Goal: Task Accomplishment & Management: Manage account settings

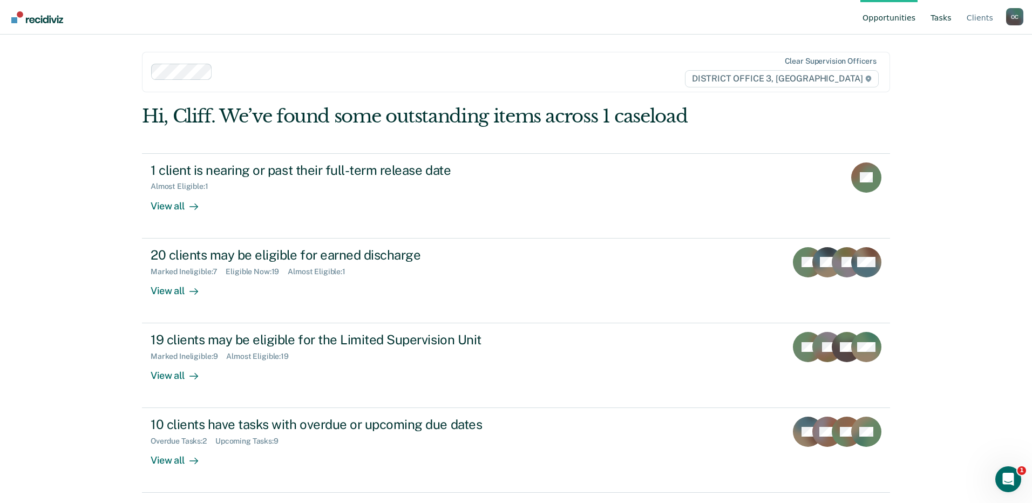
click at [944, 15] on link "Tasks" at bounding box center [940, 17] width 25 height 35
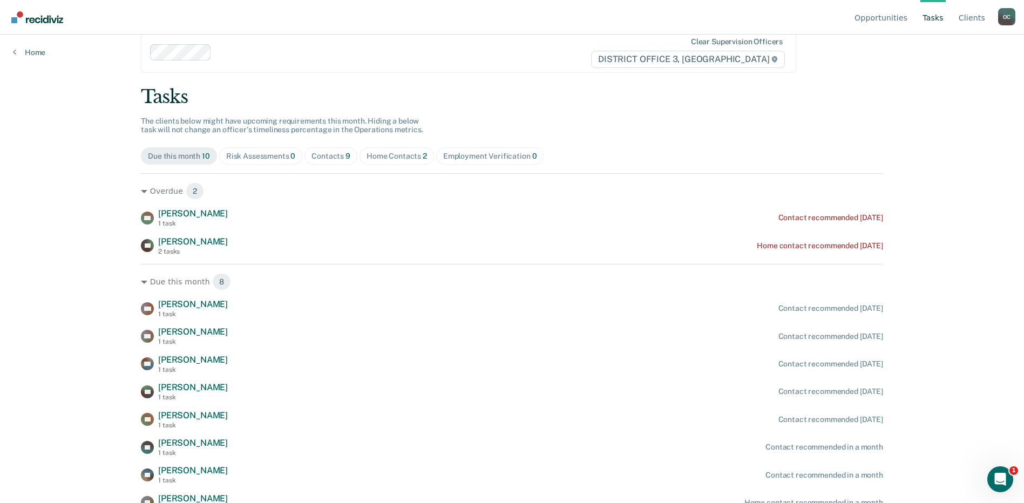
scroll to position [29, 0]
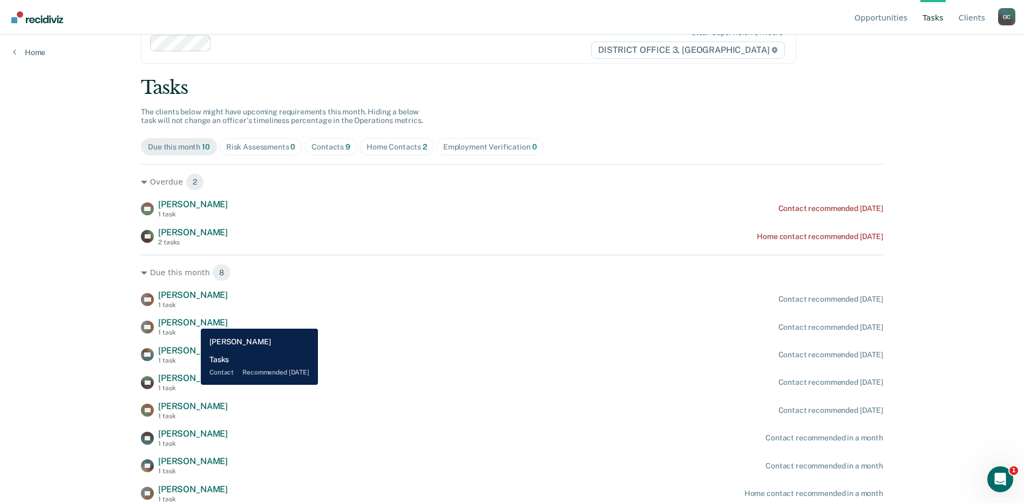
click at [193, 320] on span "[PERSON_NAME]" at bounding box center [193, 322] width 70 height 10
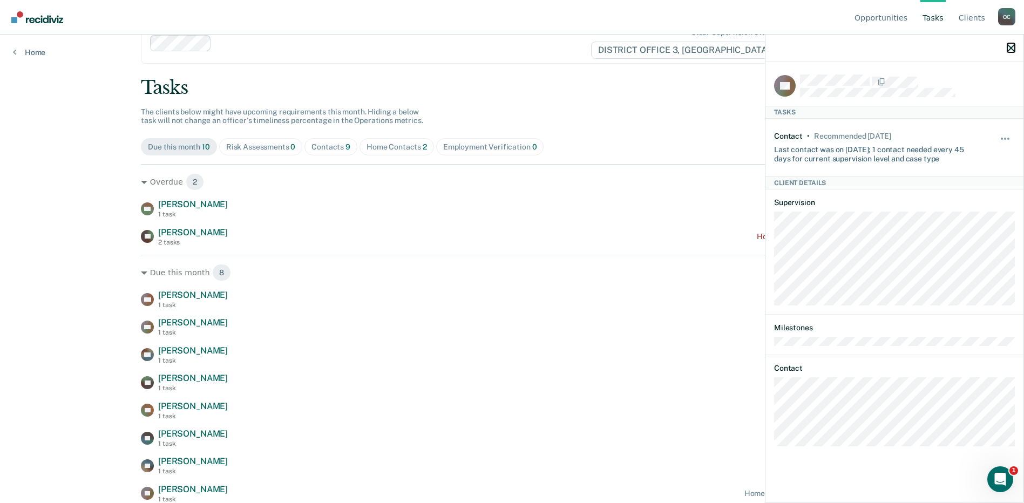
click at [1011, 49] on icon "button" at bounding box center [1011, 48] width 8 height 8
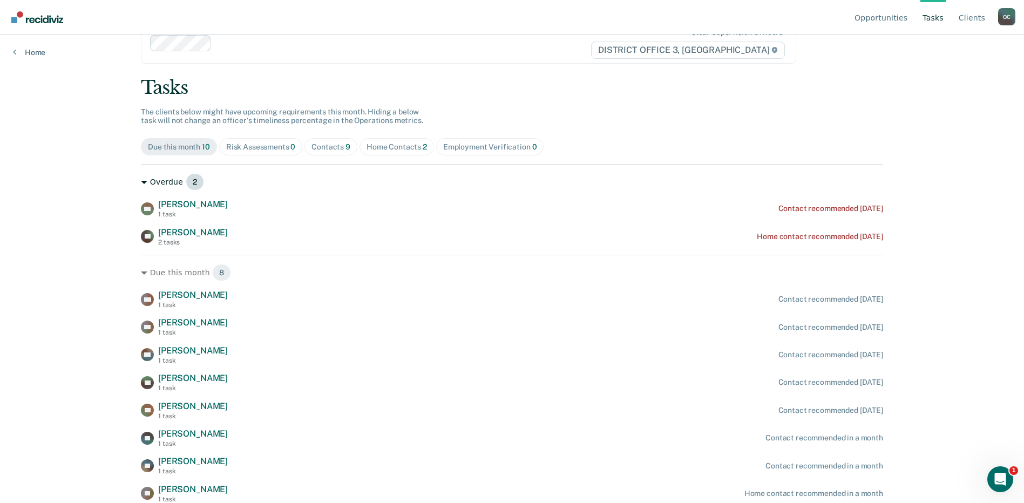
scroll to position [0, 0]
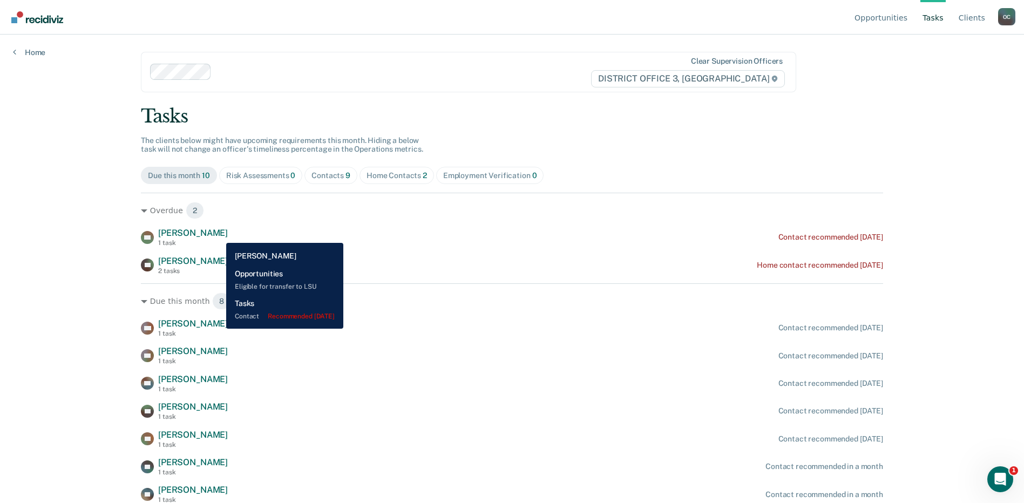
click at [217, 233] on span "[PERSON_NAME]" at bounding box center [193, 233] width 70 height 10
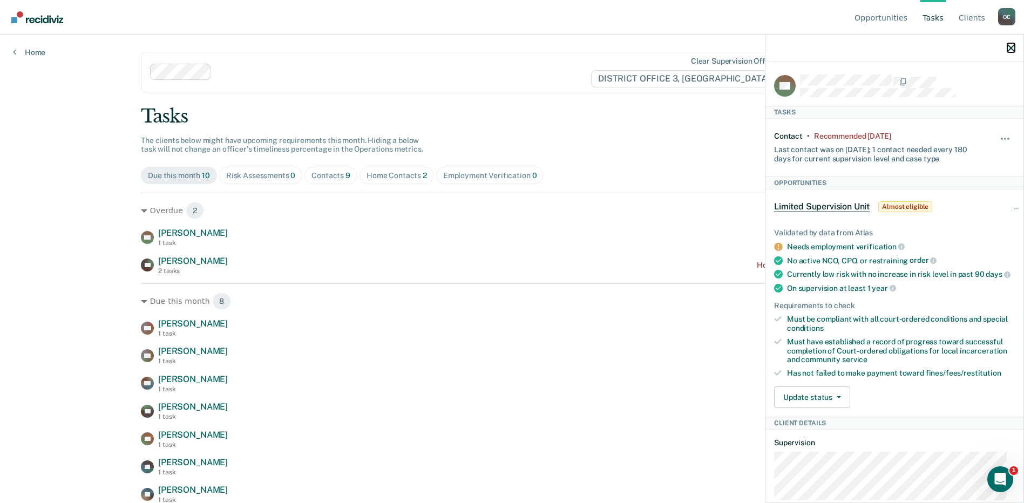
click at [1011, 44] on button "button" at bounding box center [1011, 47] width 8 height 9
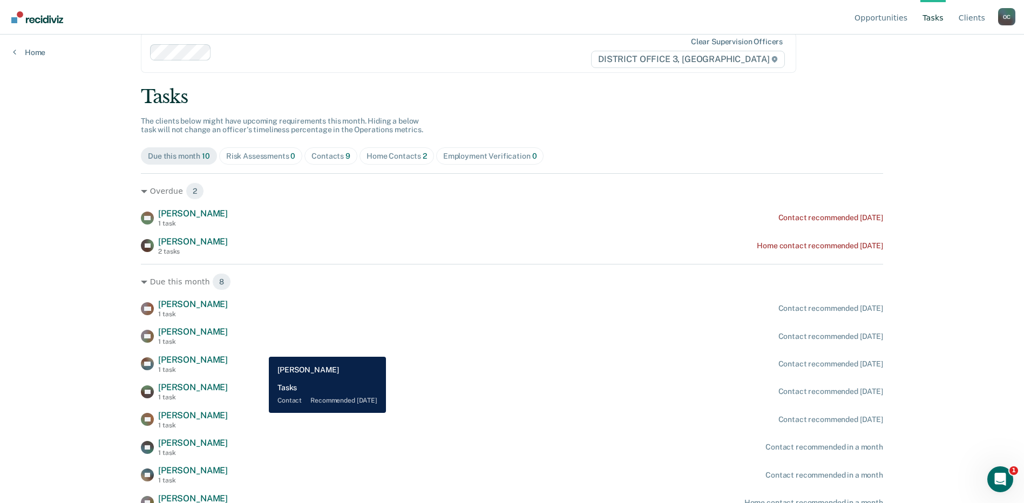
scroll to position [29, 0]
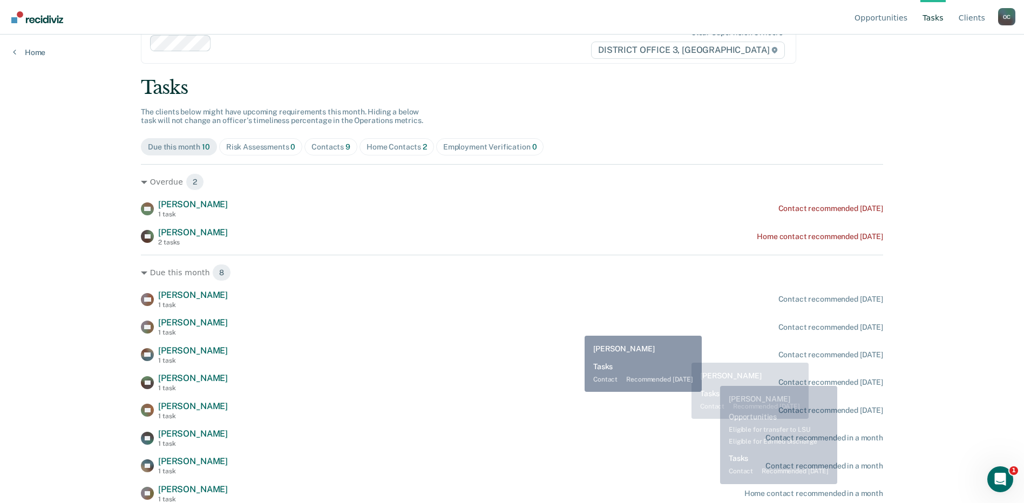
click at [578, 328] on div "CK [PERSON_NAME] 1 task Contact recommended [DATE]" at bounding box center [512, 326] width 742 height 19
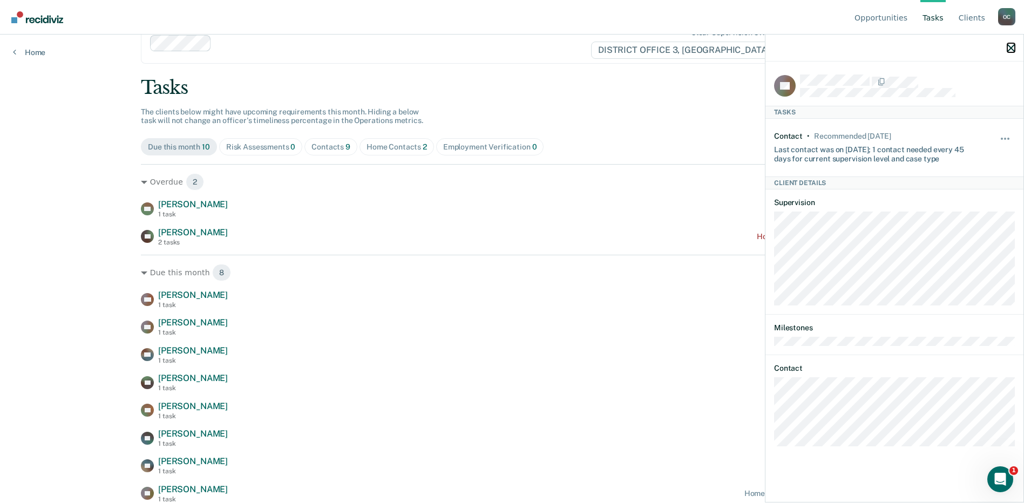
click at [1010, 47] on icon "button" at bounding box center [1011, 48] width 8 height 8
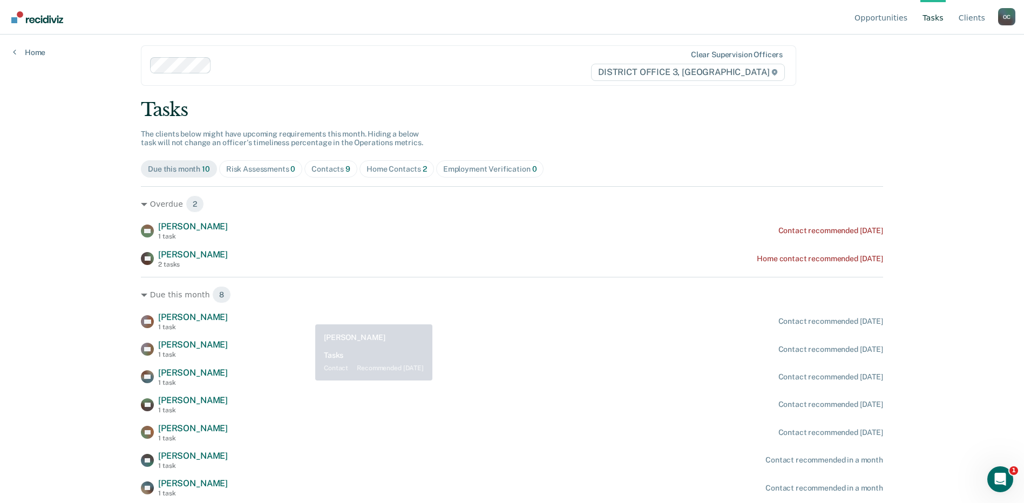
scroll to position [0, 0]
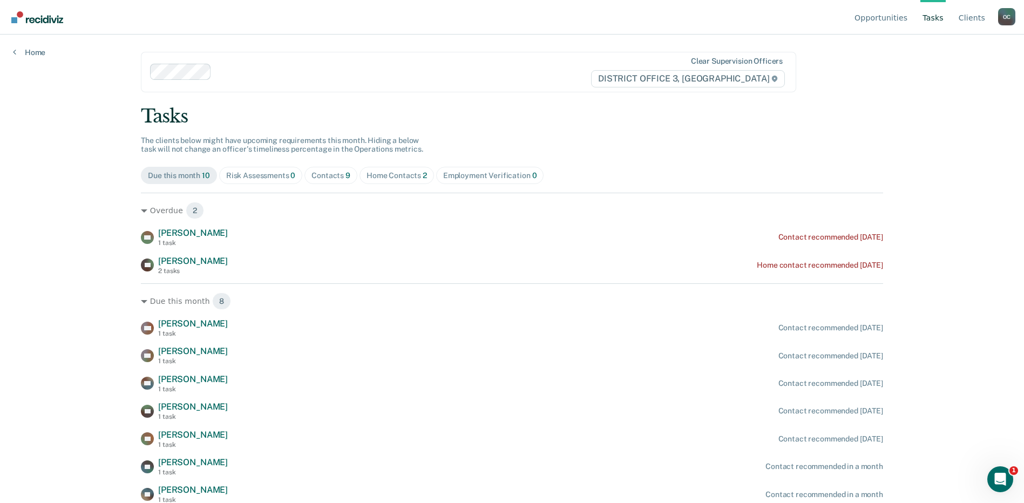
click at [393, 172] on div "Home Contacts 2" at bounding box center [396, 175] width 60 height 9
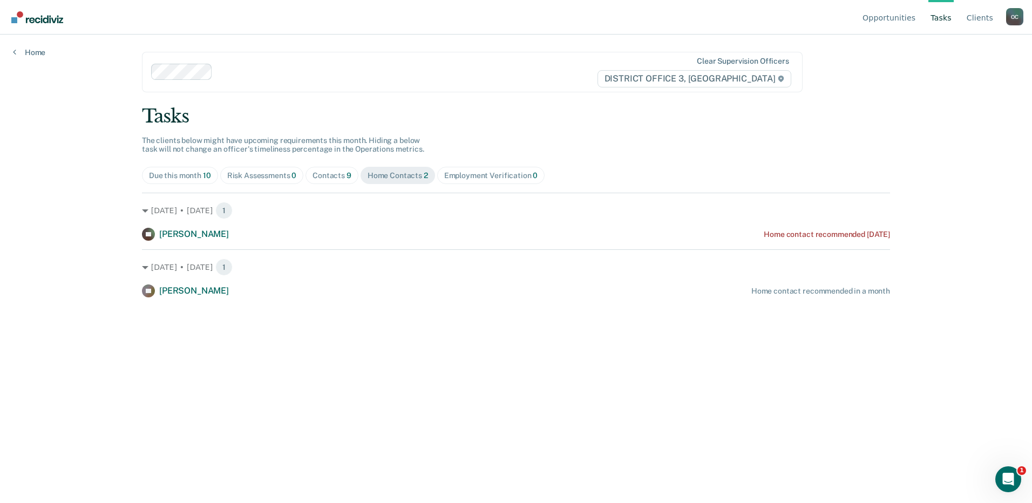
click at [174, 172] on div "Due this month 10" at bounding box center [180, 175] width 62 height 9
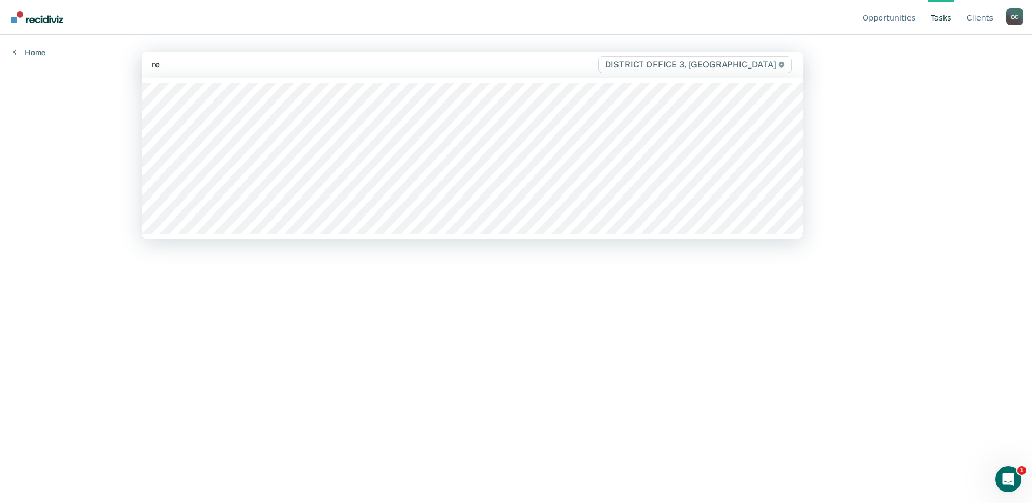
type input "rey"
type input "oh"
type input "ni"
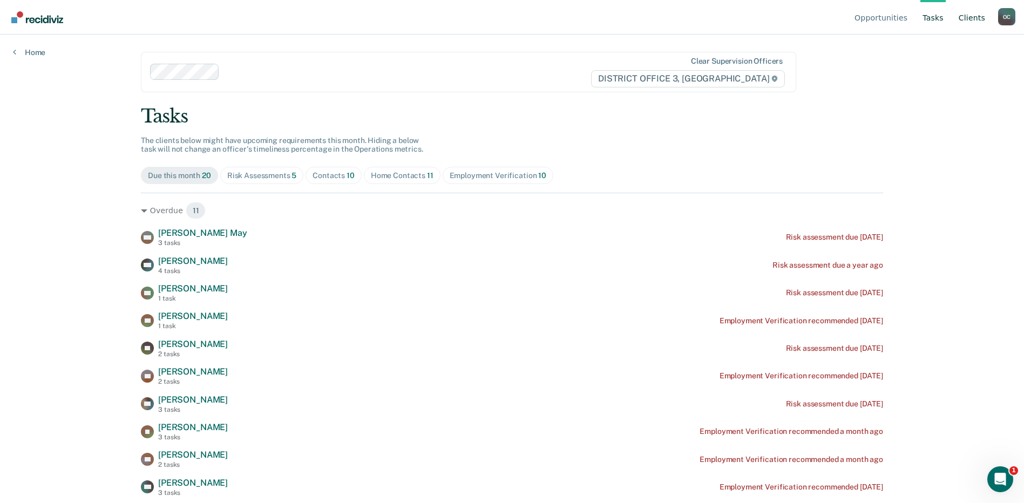
click at [970, 15] on link "Client s" at bounding box center [971, 17] width 31 height 35
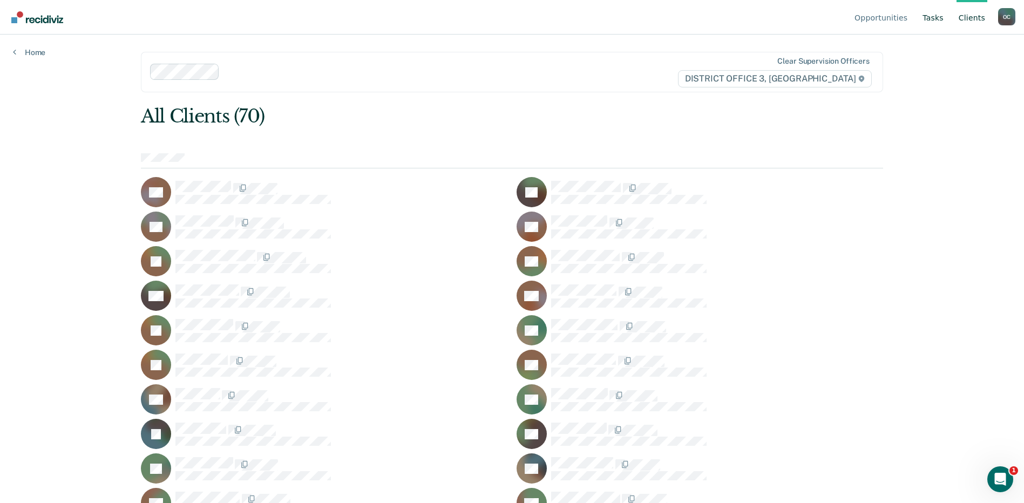
click at [933, 18] on link "Tasks" at bounding box center [932, 17] width 25 height 35
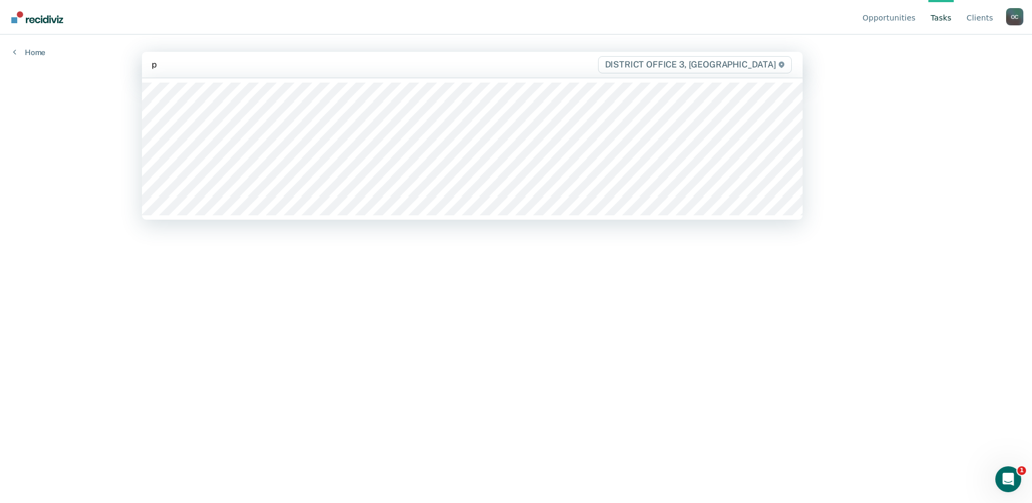
type input "pa"
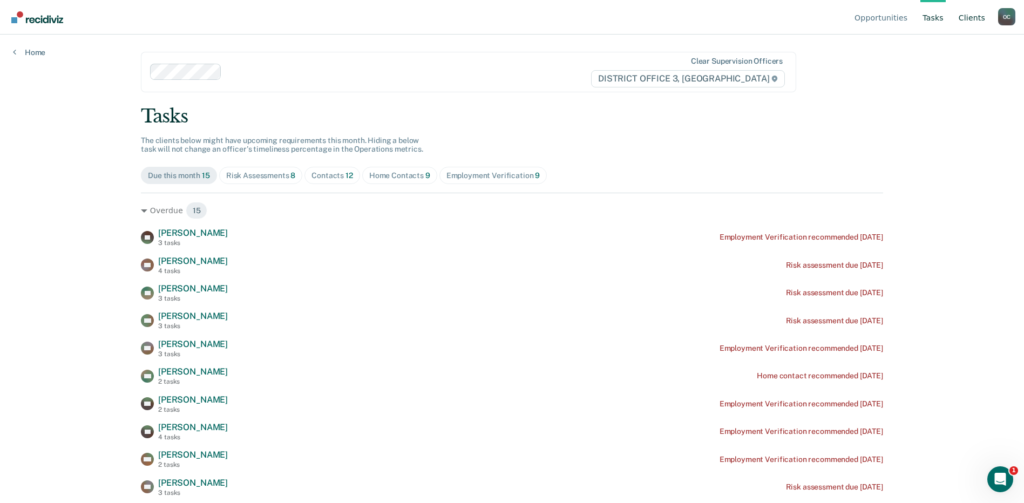
click at [971, 18] on link "Client s" at bounding box center [971, 17] width 31 height 35
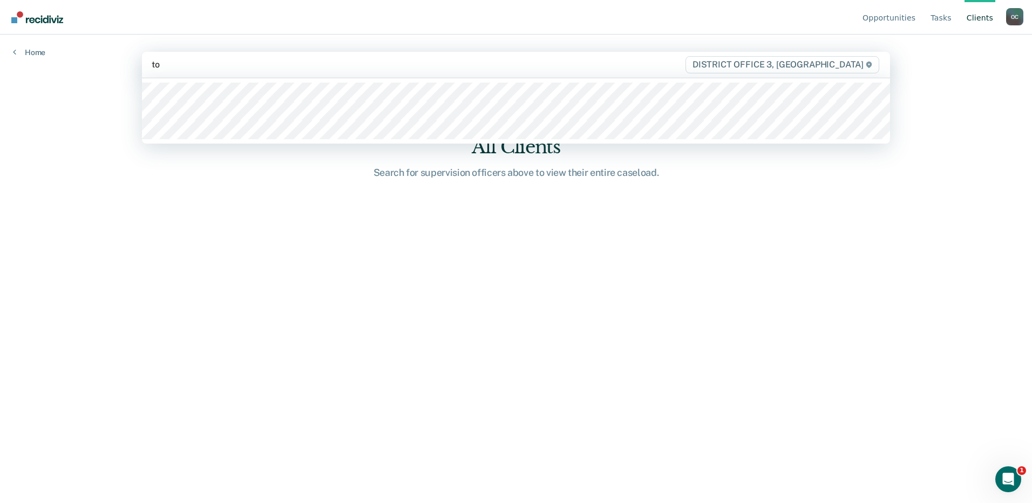
type input "t"
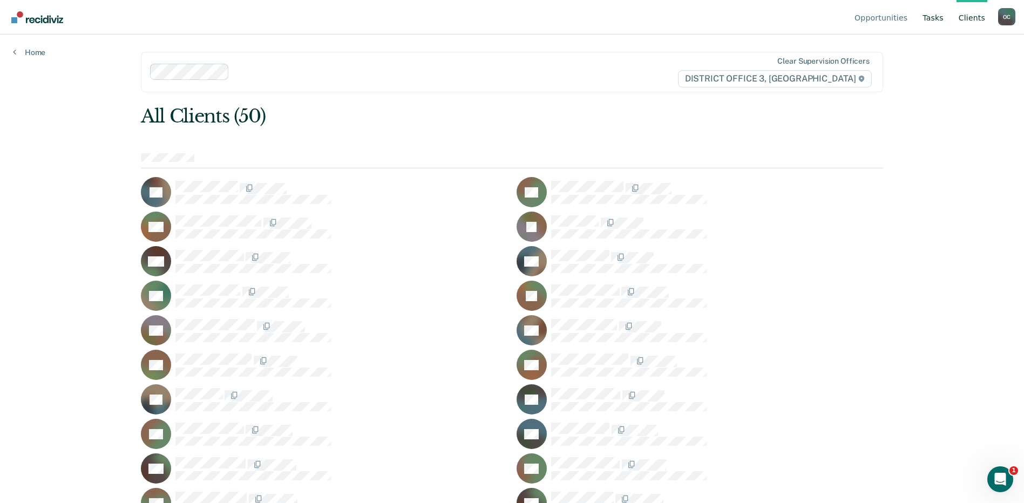
click at [937, 15] on link "Tasks" at bounding box center [932, 17] width 25 height 35
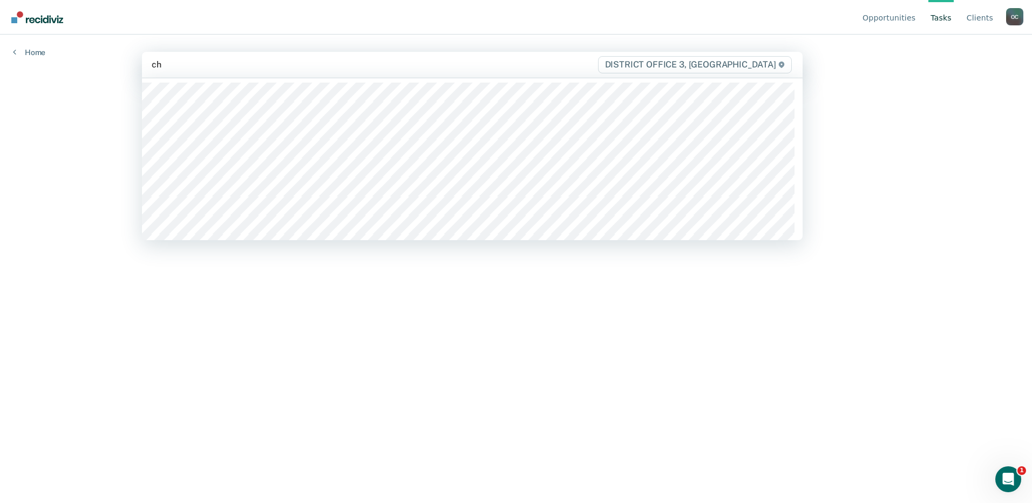
type input "cha"
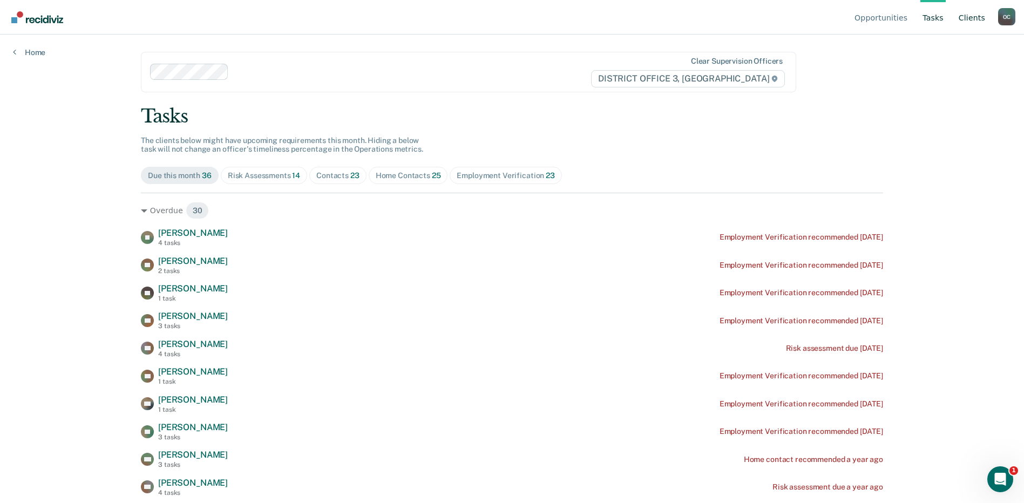
click at [977, 14] on link "Client s" at bounding box center [971, 17] width 31 height 35
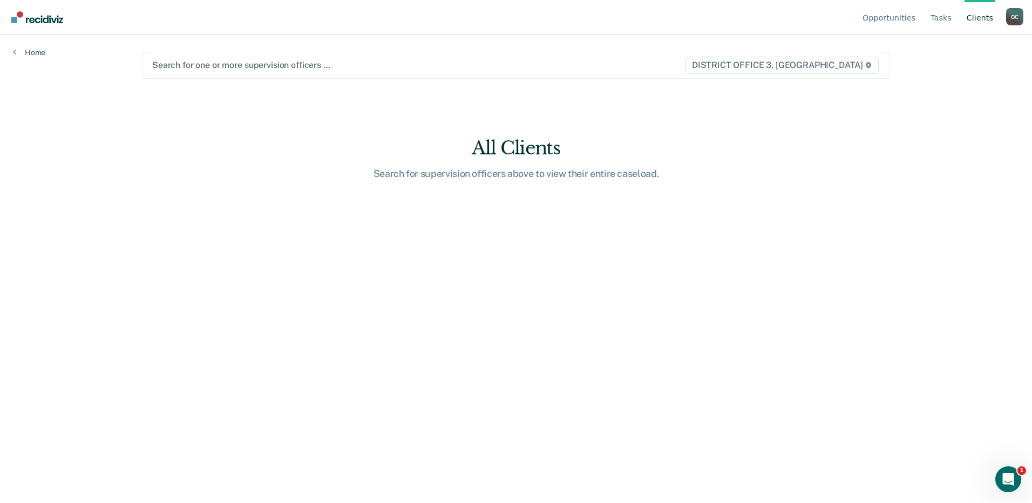
click at [181, 70] on div at bounding box center [406, 65] width 508 height 12
click at [225, 66] on div at bounding box center [406, 65] width 508 height 12
click at [341, 66] on div at bounding box center [406, 65] width 508 height 12
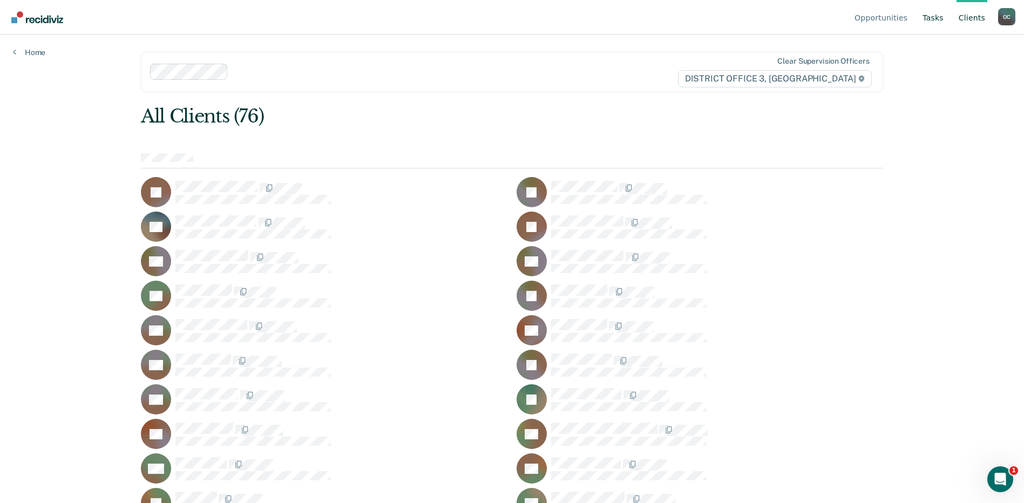
click at [934, 18] on link "Tasks" at bounding box center [932, 17] width 25 height 35
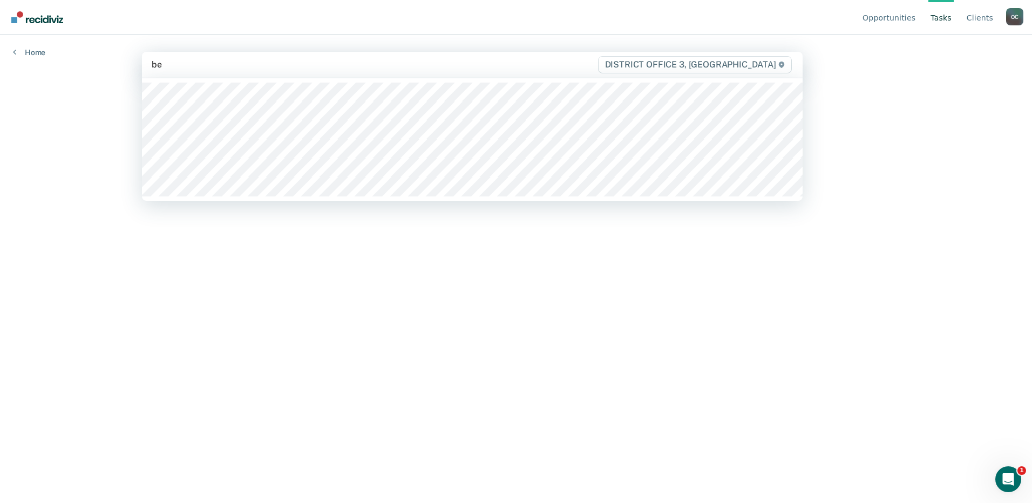
type input "ben"
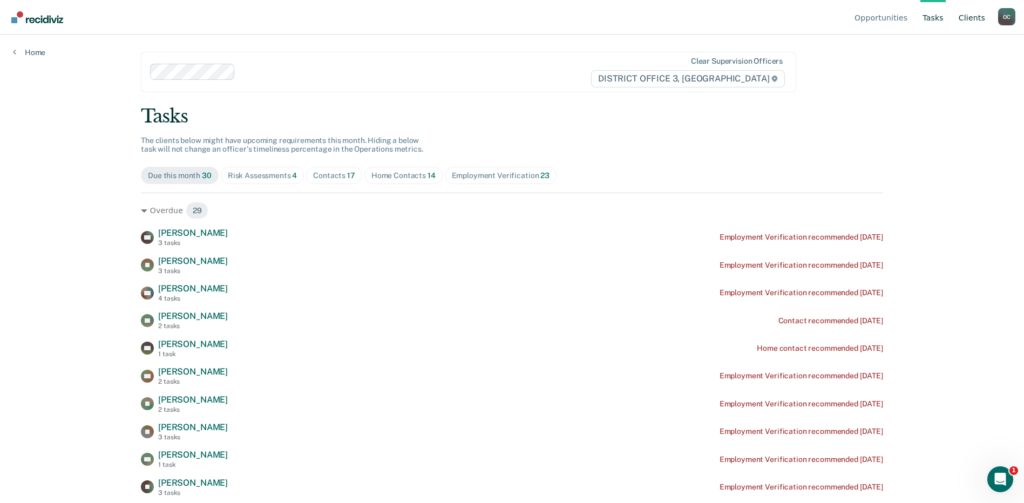
click at [967, 15] on link "Client s" at bounding box center [971, 17] width 31 height 35
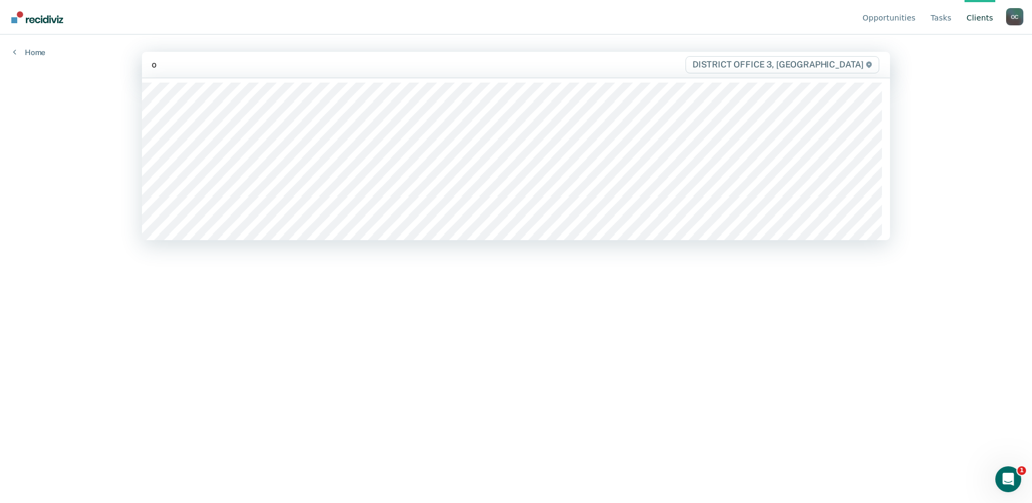
type input "oh"
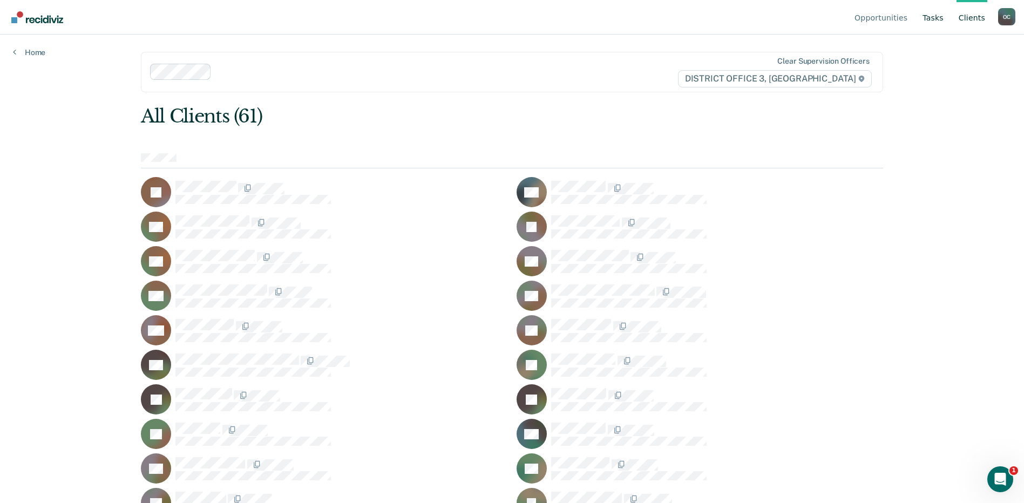
click at [939, 16] on link "Tasks" at bounding box center [932, 17] width 25 height 35
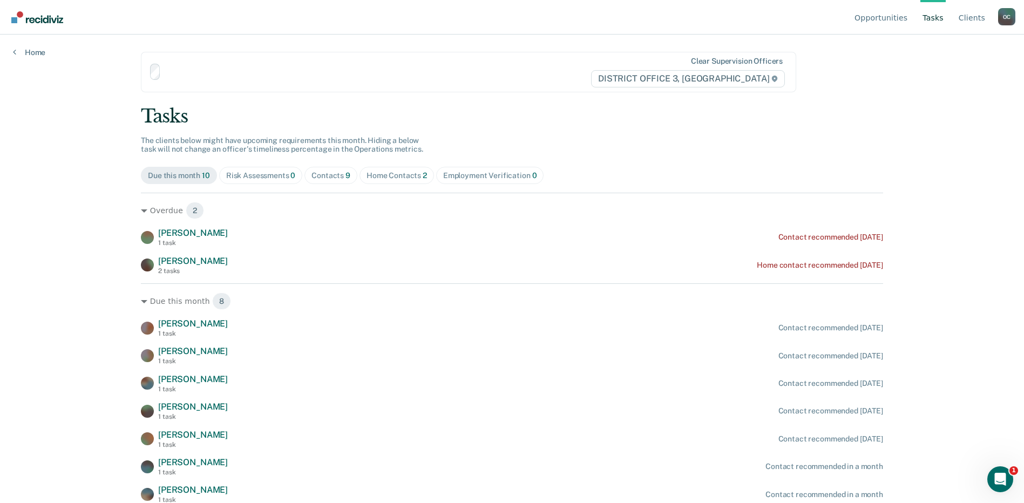
click at [937, 18] on link "Tasks" at bounding box center [932, 17] width 25 height 35
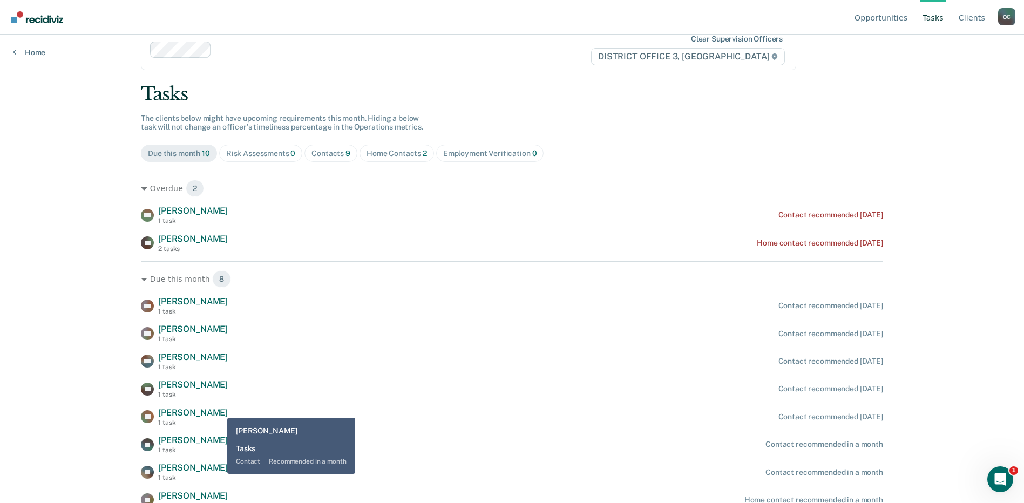
scroll to position [29, 0]
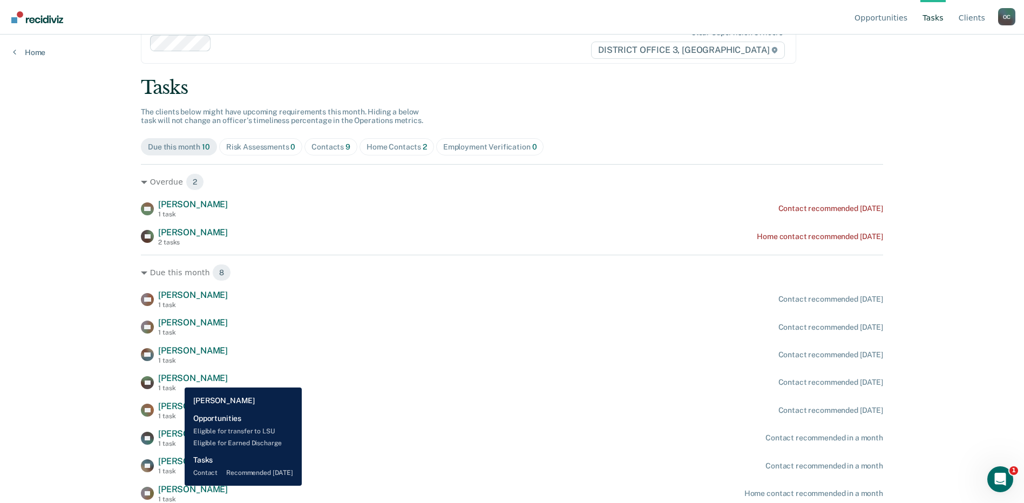
click at [176, 379] on span "[PERSON_NAME]" at bounding box center [193, 378] width 70 height 10
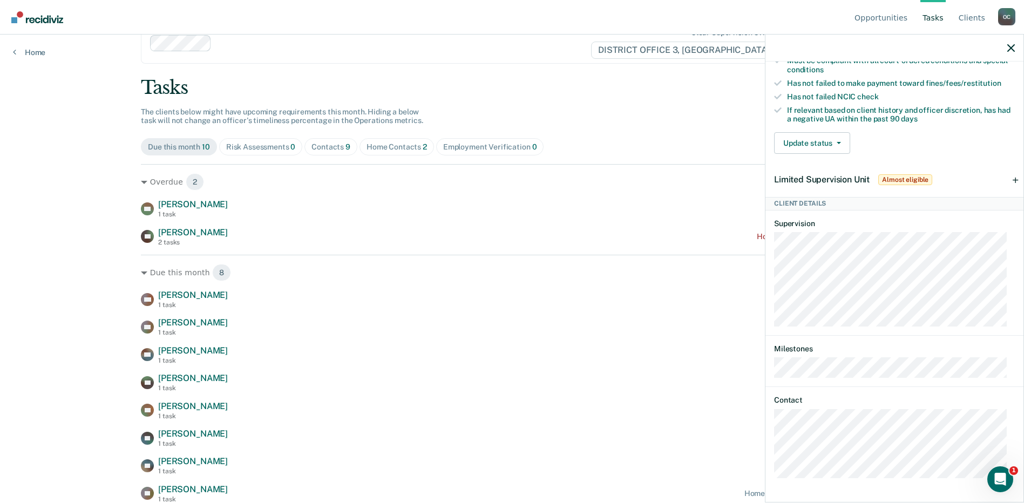
scroll to position [0, 0]
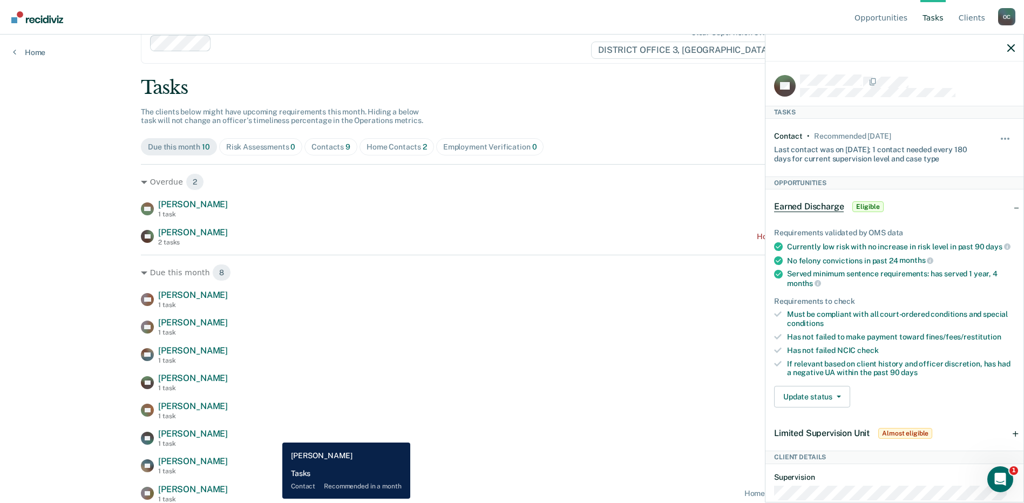
click at [279, 428] on div "JN [PERSON_NAME] 1 task Contact recommended in a month" at bounding box center [512, 437] width 742 height 19
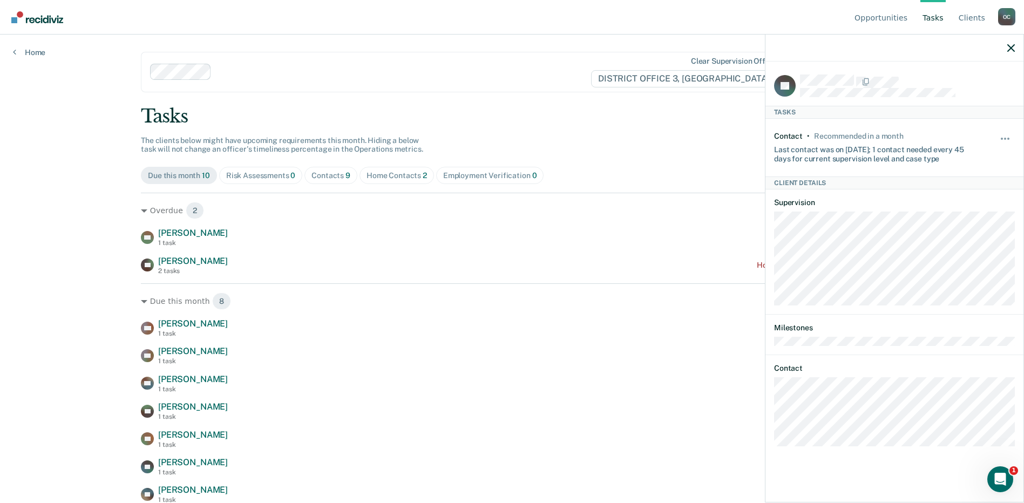
scroll to position [29, 0]
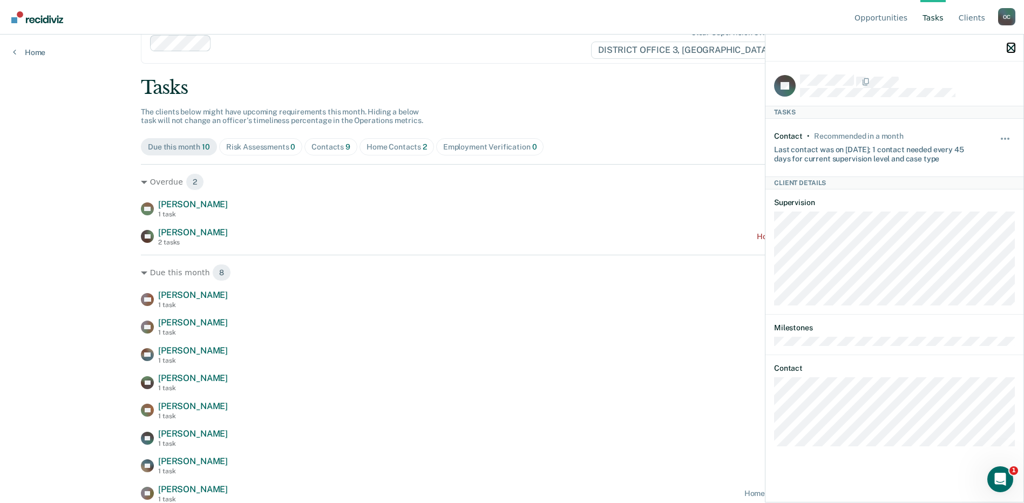
click at [1012, 46] on icon "button" at bounding box center [1011, 48] width 8 height 8
